Goal: Task Accomplishment & Management: Use online tool/utility

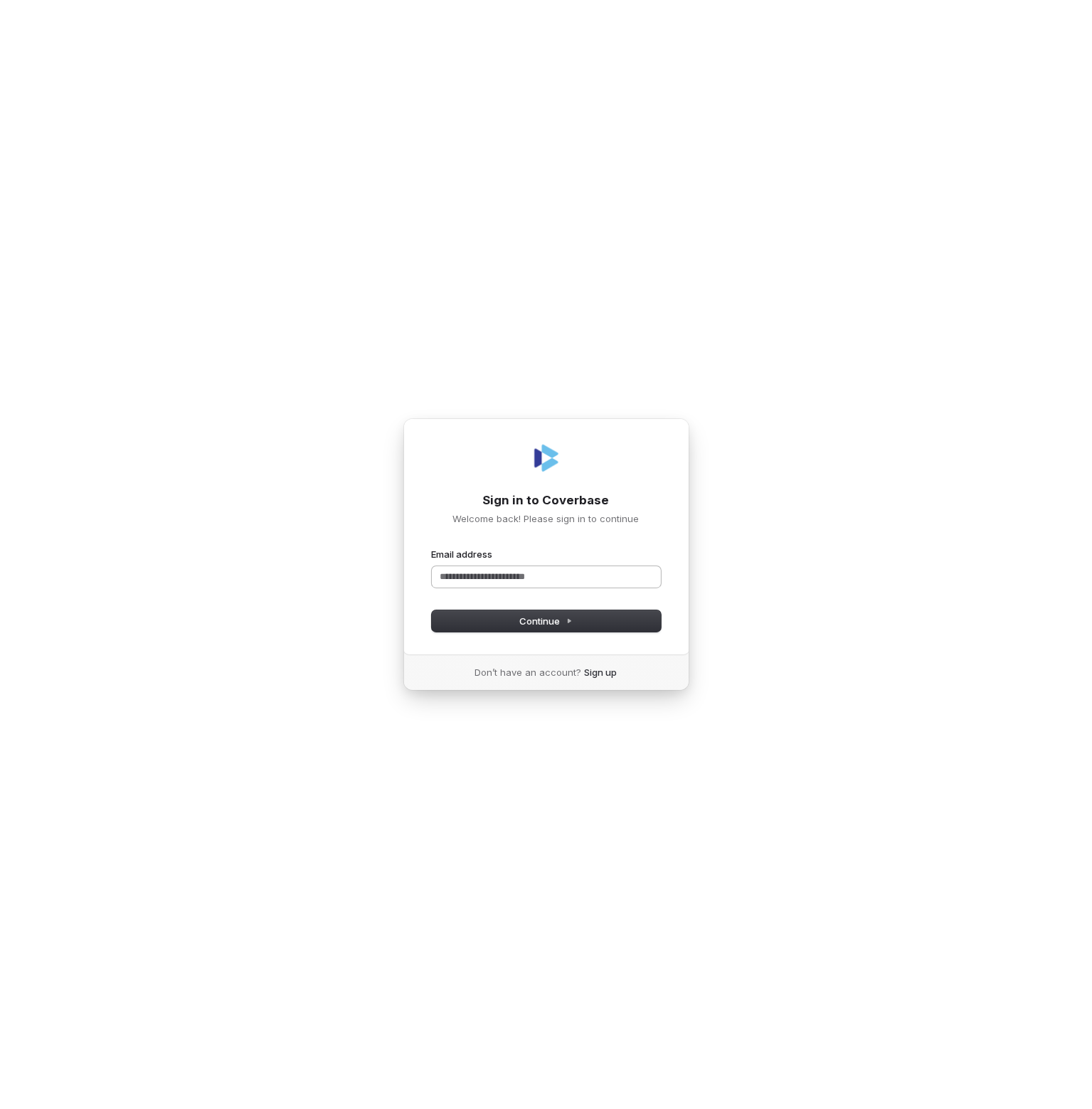
click at [500, 579] on input "Email address" at bounding box center [546, 577] width 229 height 22
click at [432, 548] on button "submit" at bounding box center [432, 548] width 0 height 0
type input "**********"
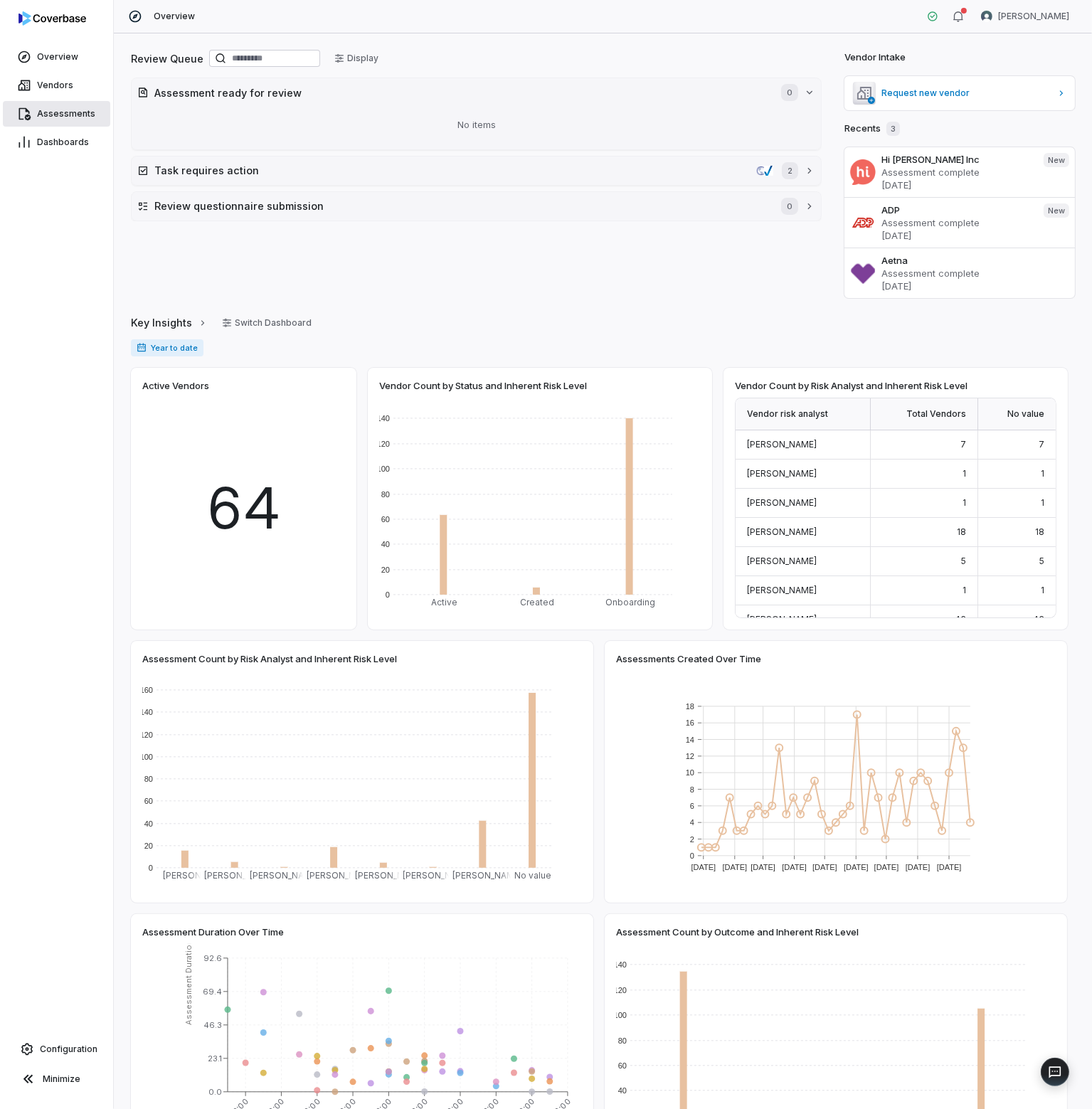
click at [63, 115] on span "Assessments" at bounding box center [66, 114] width 58 height 12
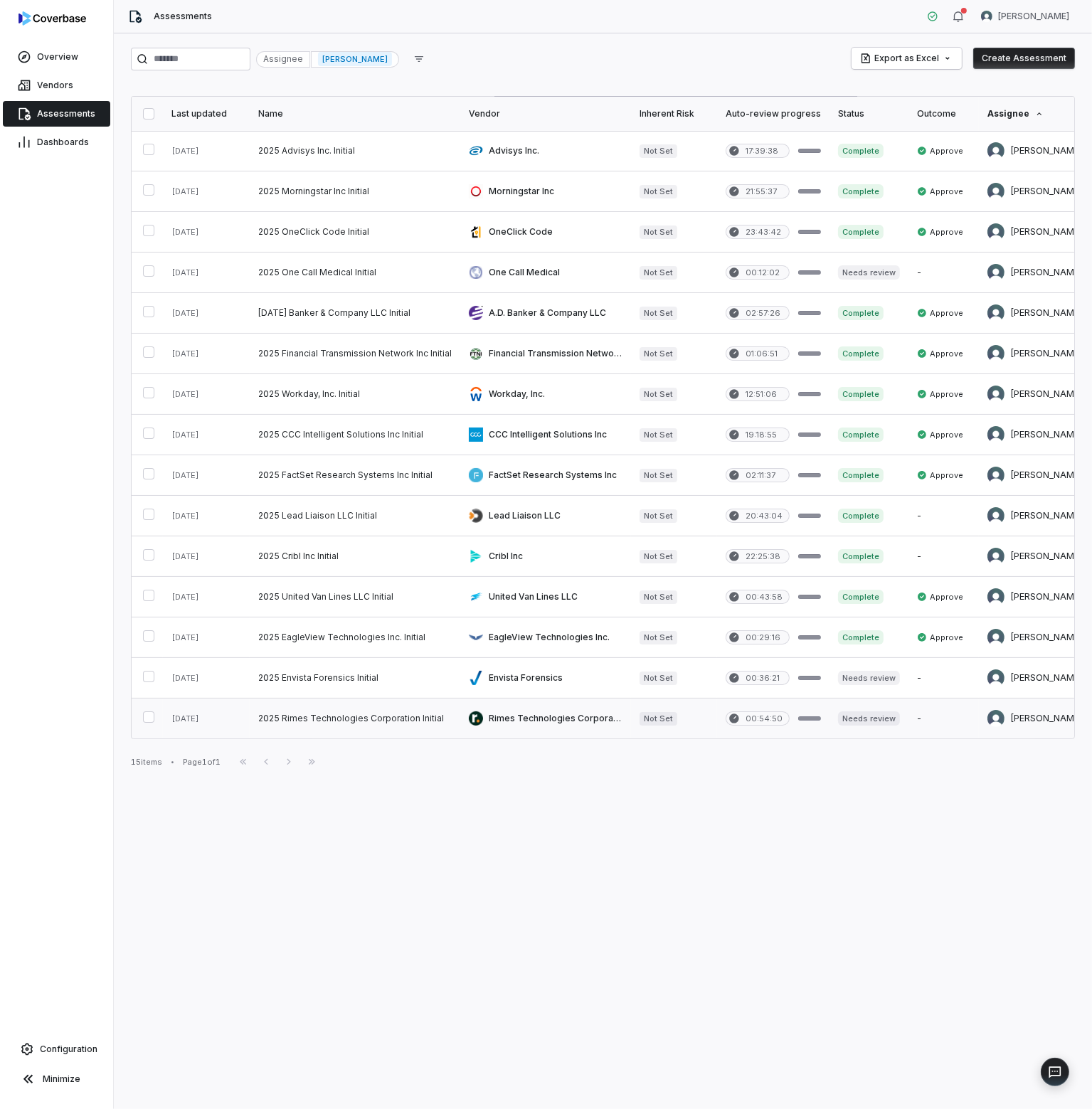
click at [354, 714] on link at bounding box center [355, 718] width 210 height 40
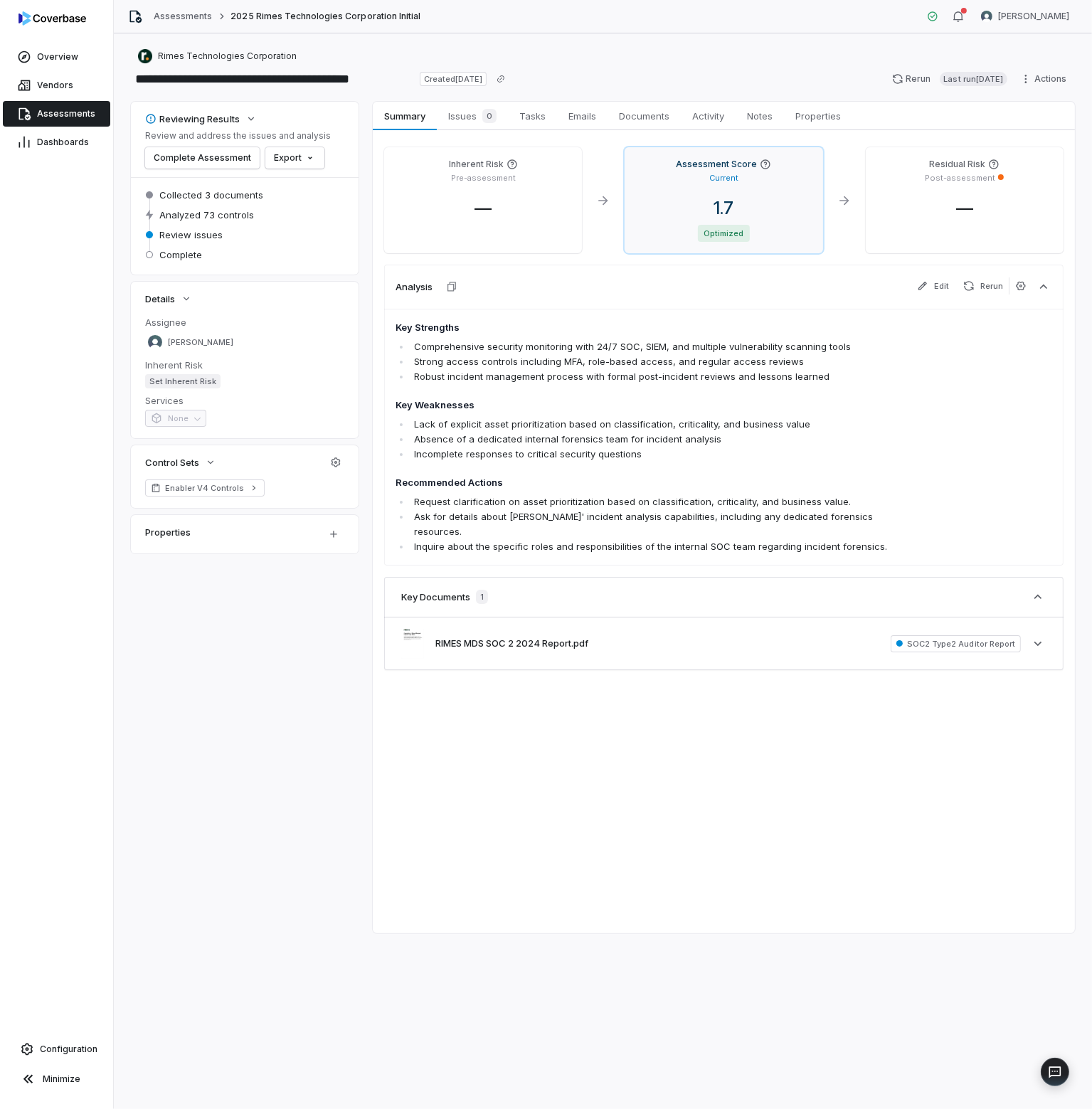
click at [734, 220] on div "1.7 Optimized" at bounding box center [723, 219] width 175 height 44
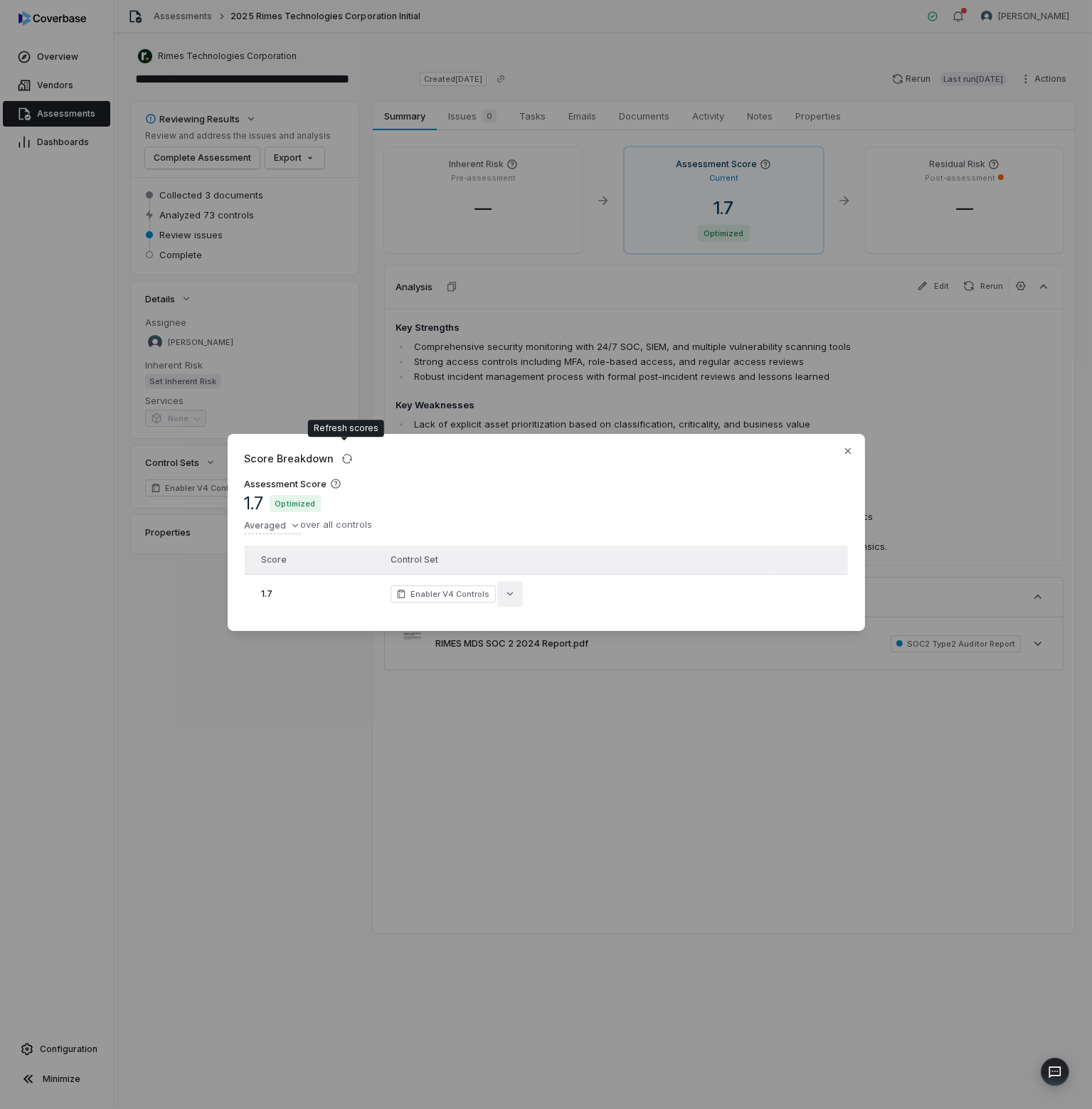
click at [510, 587] on button "button" at bounding box center [510, 594] width 26 height 26
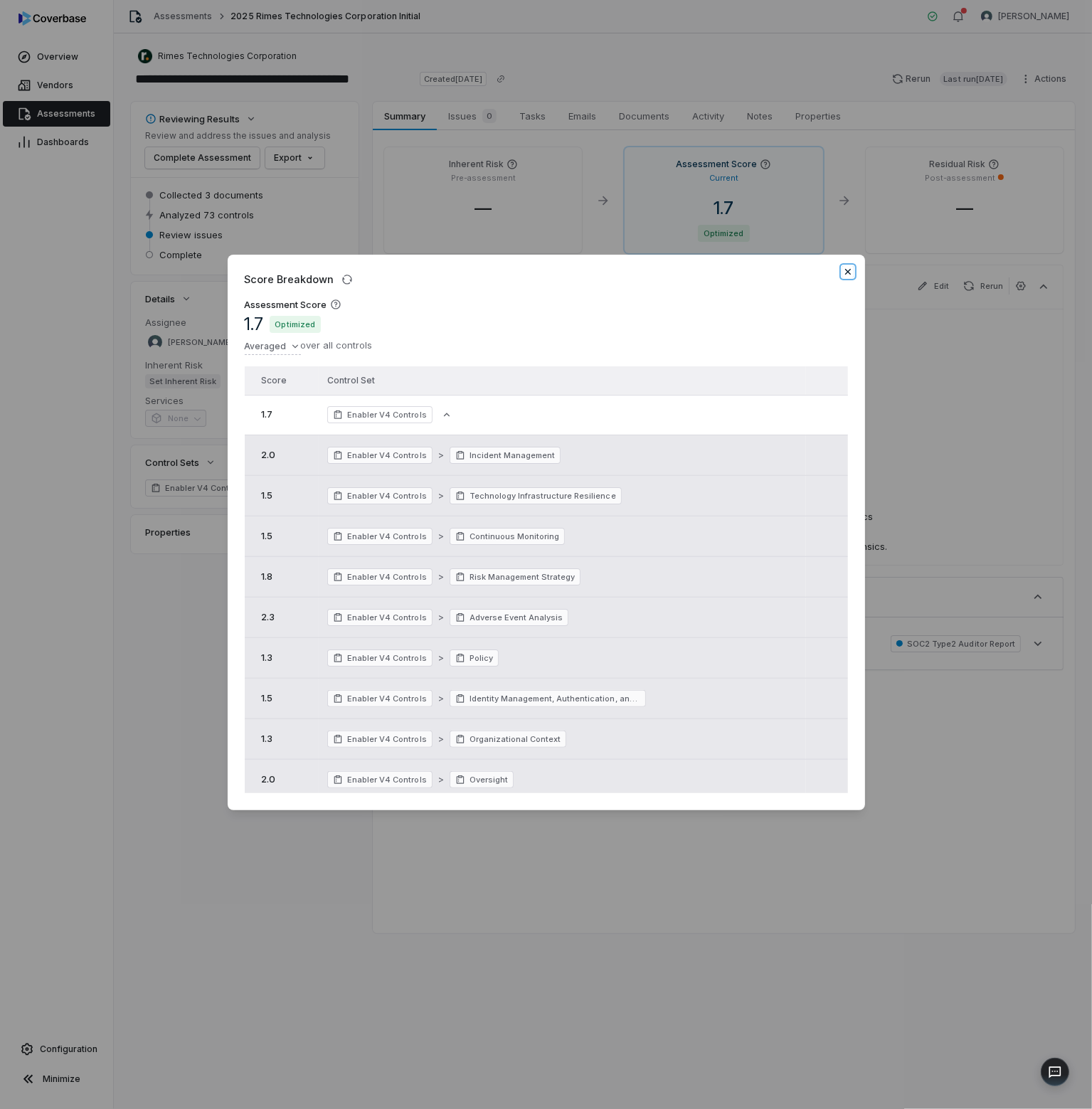
click at [851, 273] on icon "button" at bounding box center [848, 272] width 12 height 12
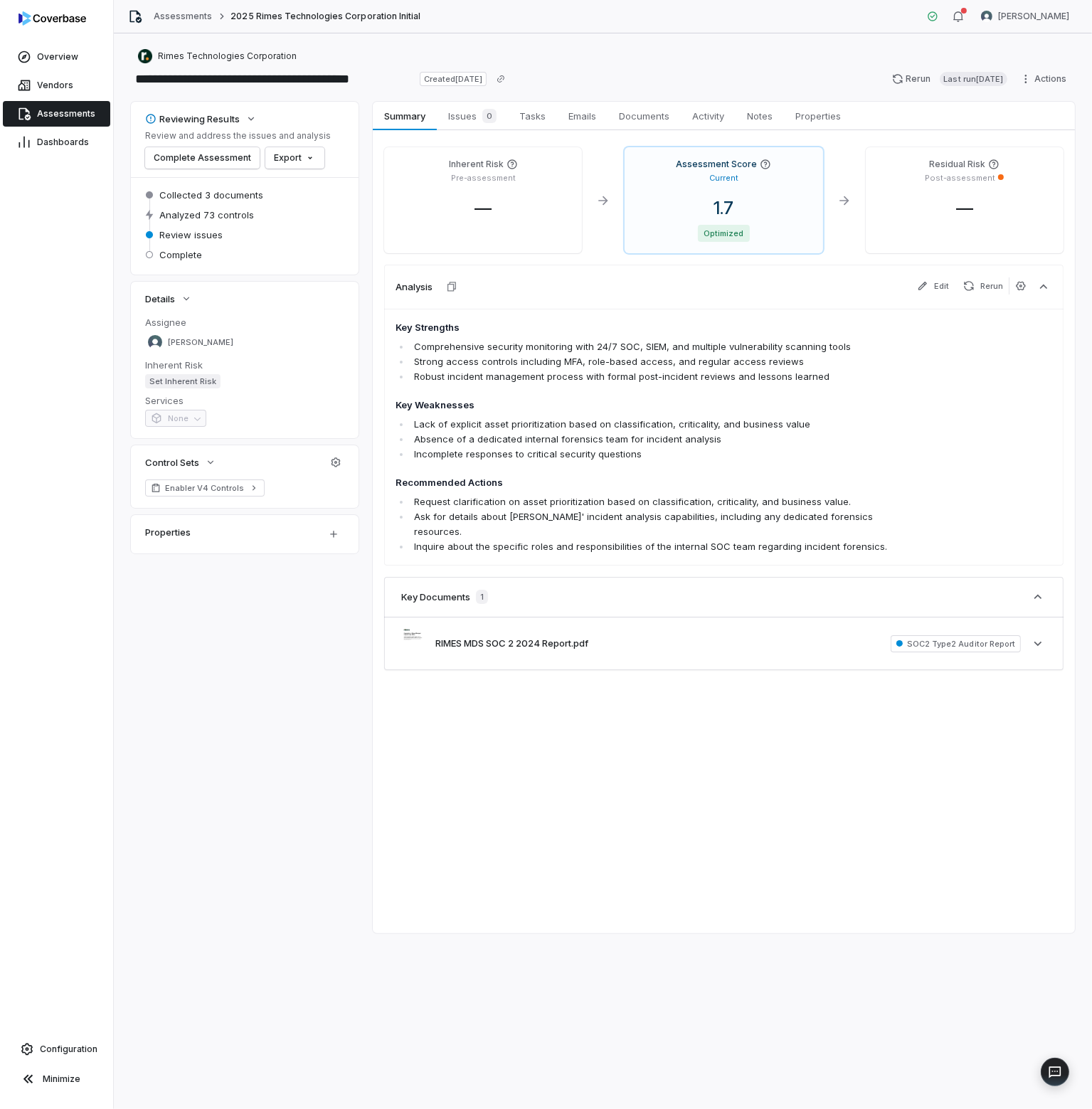
click at [67, 118] on span "Assessments" at bounding box center [66, 114] width 58 height 12
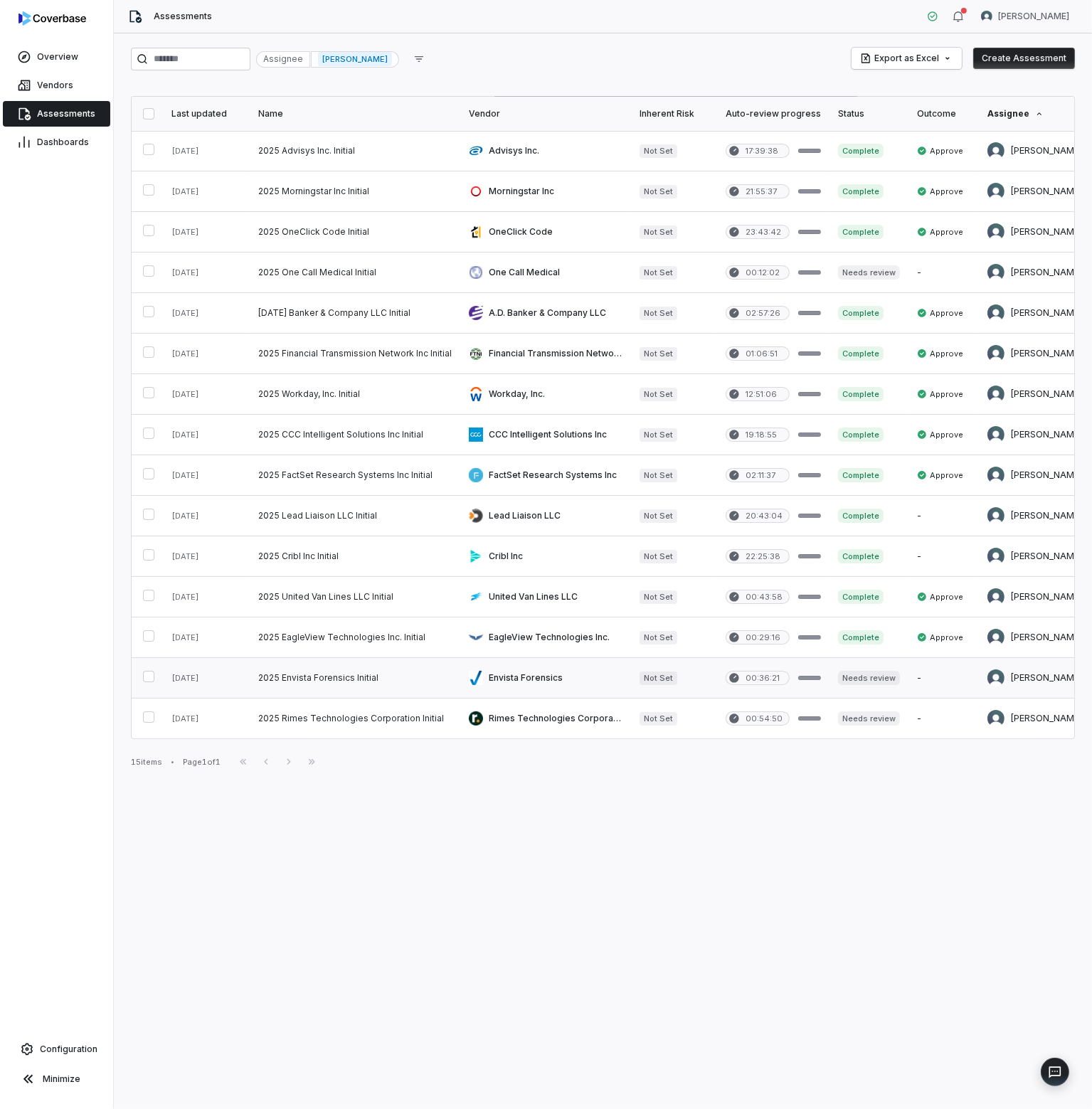
click at [333, 678] on link at bounding box center [355, 678] width 210 height 40
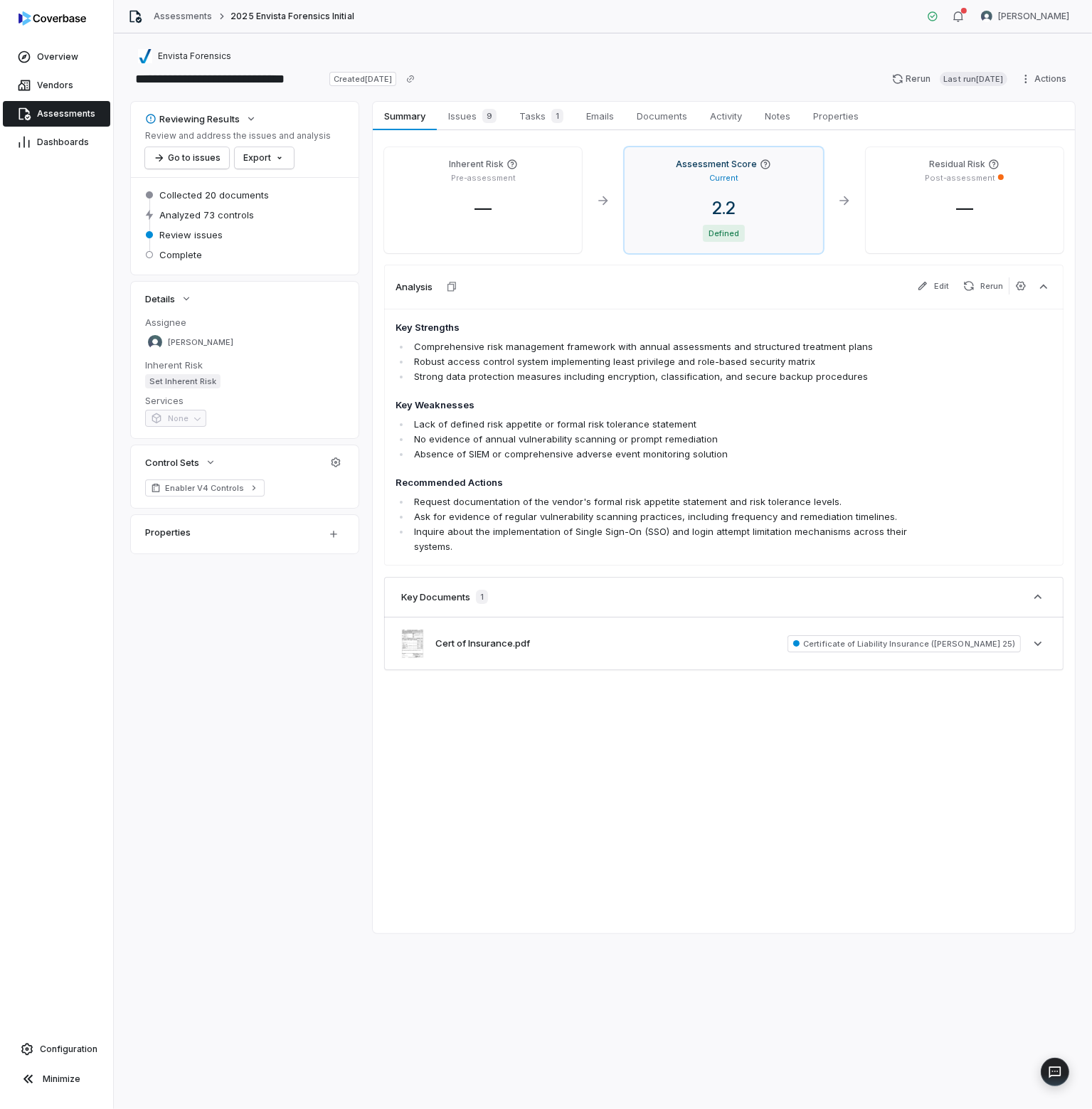
click at [737, 201] on span "2.2" at bounding box center [724, 208] width 46 height 21
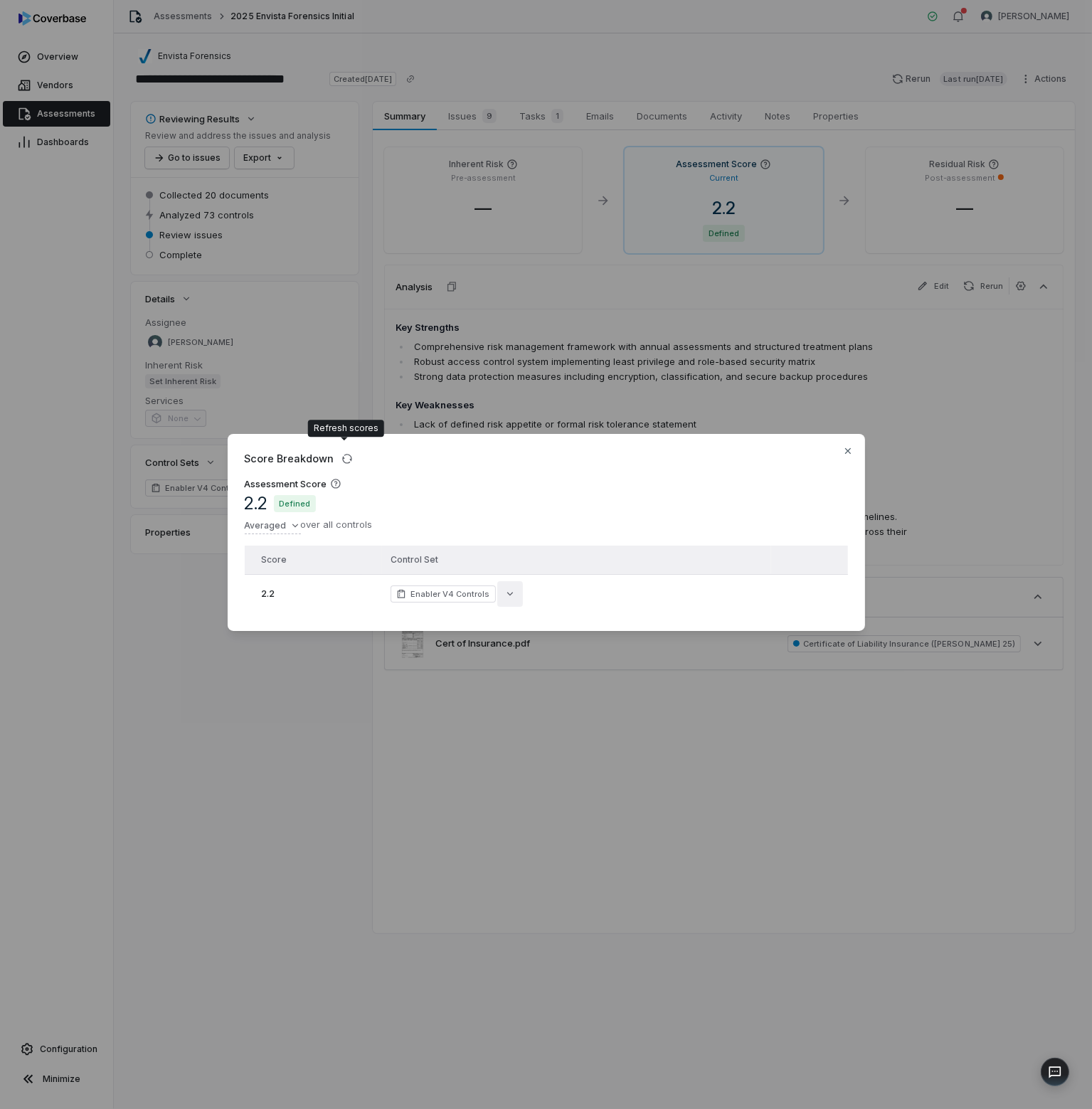
click at [505, 588] on icon "button" at bounding box center [510, 594] width 12 height 12
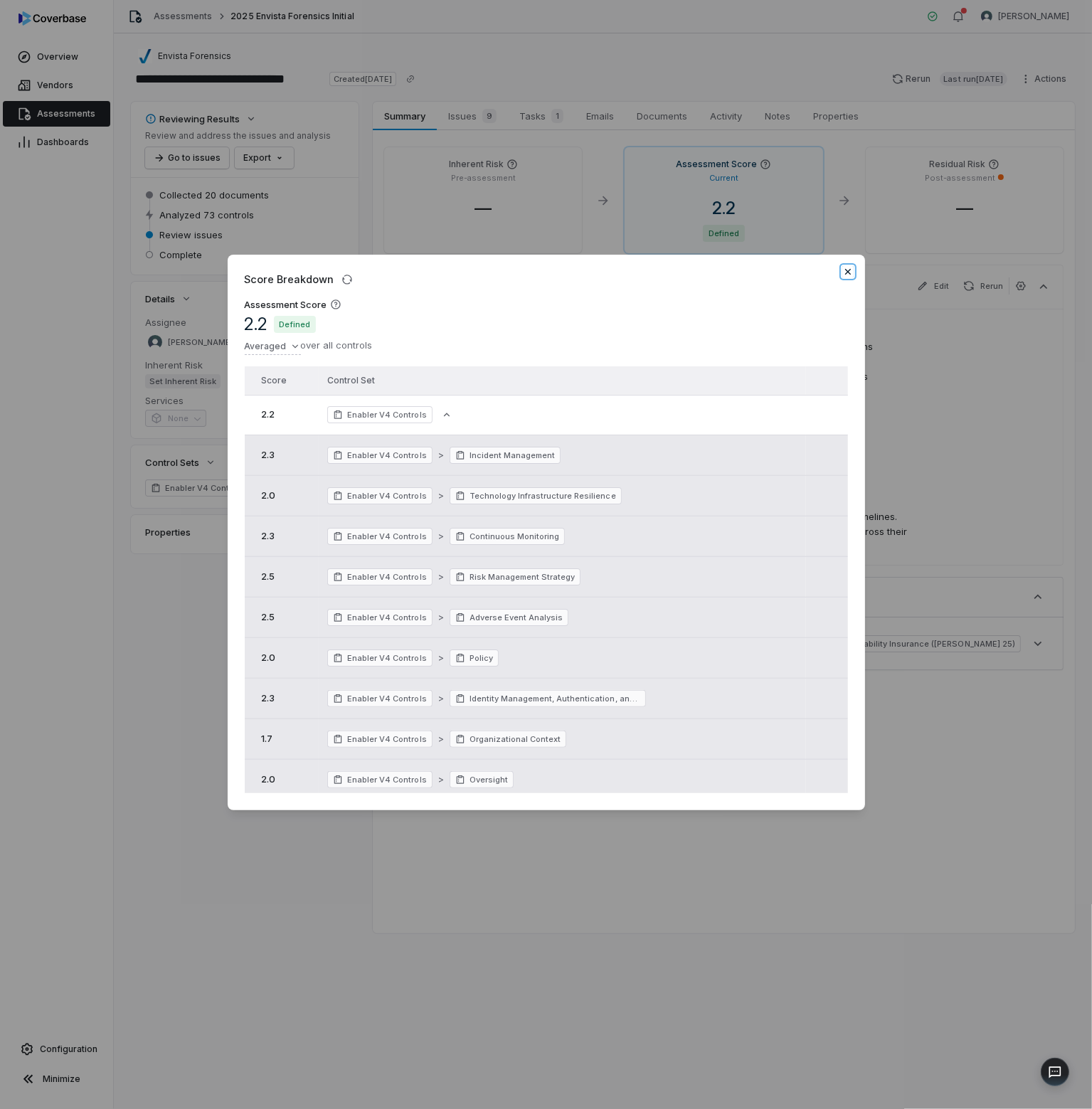
click at [845, 268] on icon "button" at bounding box center [848, 272] width 12 height 12
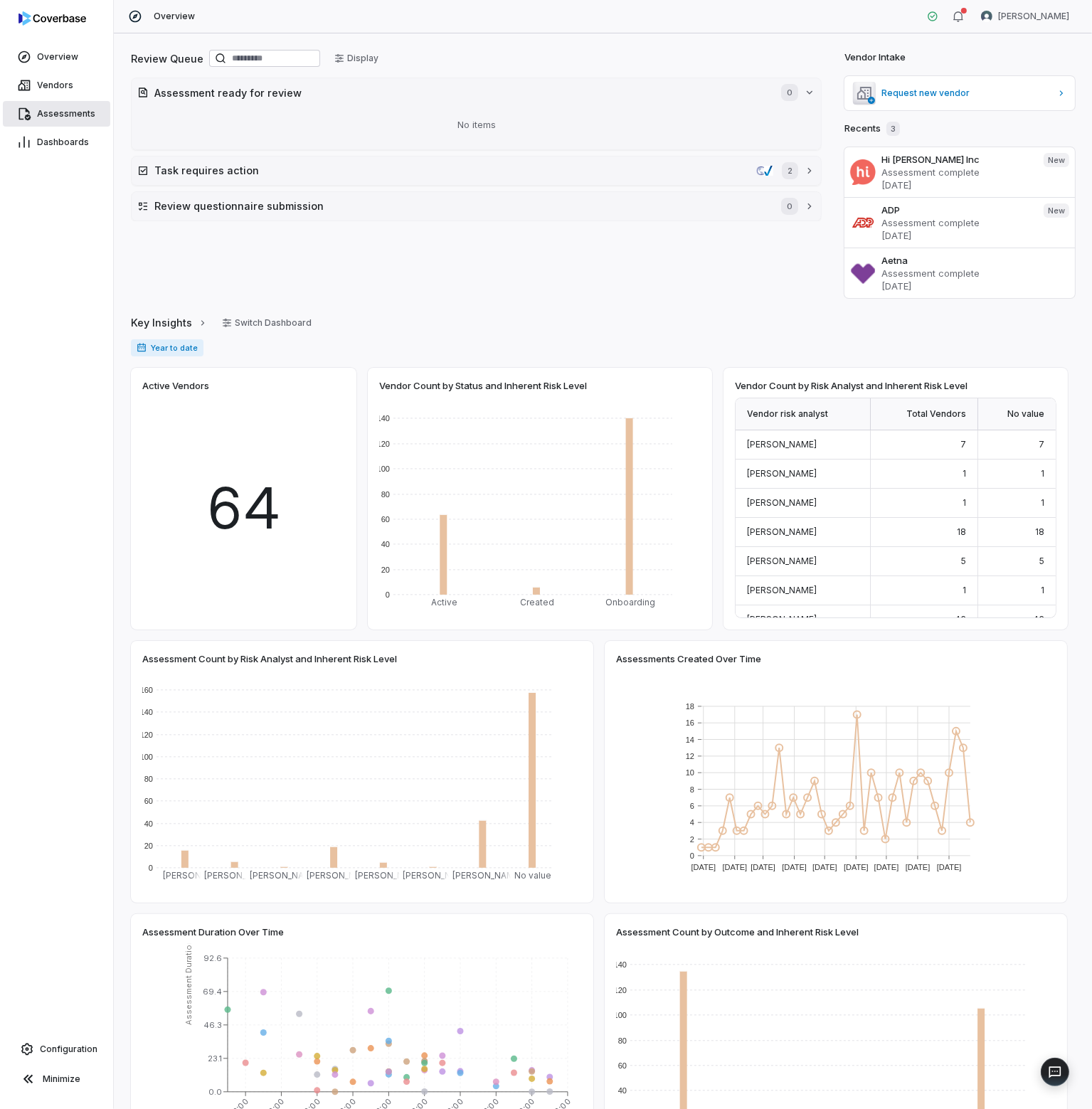
click at [71, 119] on span "Assessments" at bounding box center [66, 114] width 58 height 12
